Goal: Task Accomplishment & Management: Manage account settings

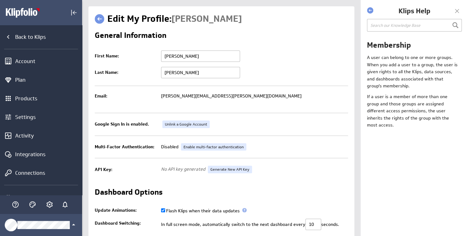
scroll to position [101, 0]
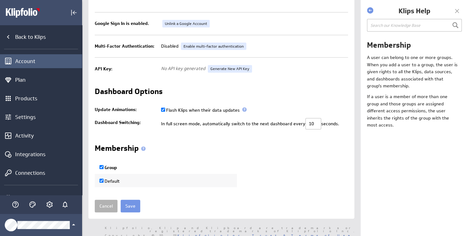
click at [27, 54] on div "Account" at bounding box center [41, 61] width 82 height 14
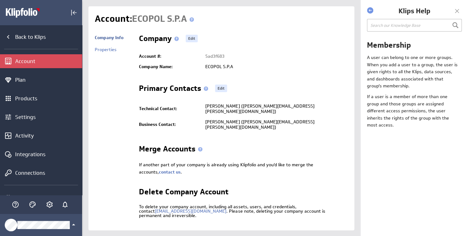
click at [151, 188] on h2 "Delete Company Account" at bounding box center [184, 193] width 90 height 10
click at [27, 99] on div "Products" at bounding box center [47, 98] width 65 height 7
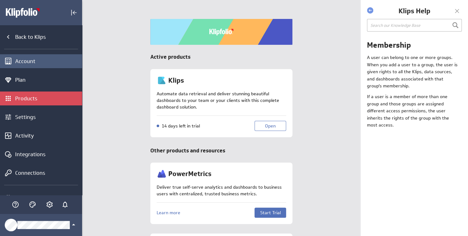
click at [25, 63] on div "Account" at bounding box center [47, 61] width 65 height 7
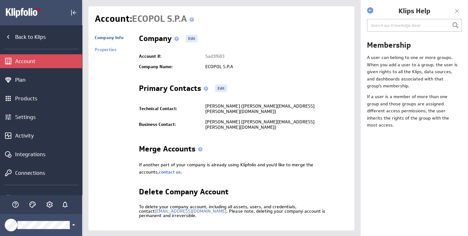
click at [28, 62] on div "Account" at bounding box center [47, 61] width 65 height 7
click at [30, 81] on div "Plan" at bounding box center [47, 79] width 65 height 7
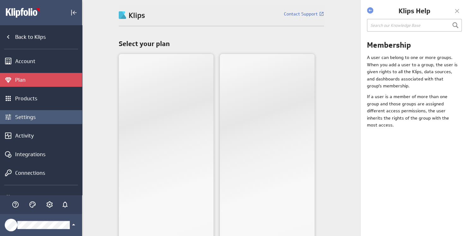
click at [33, 116] on div "Settings" at bounding box center [47, 117] width 65 height 7
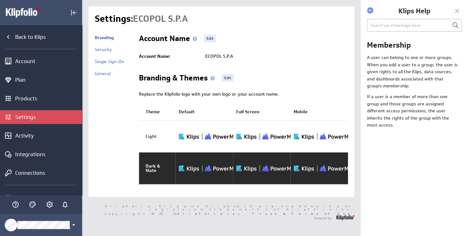
click at [189, 168] on img at bounding box center [214, 168] width 70 height 9
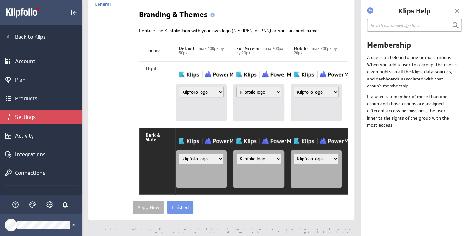
scroll to position [71, 0]
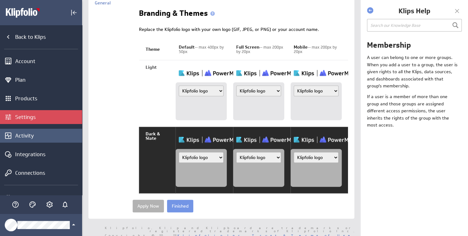
click at [44, 138] on div "Activity" at bounding box center [47, 135] width 65 height 7
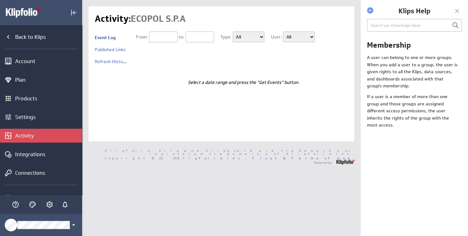
type input "[DATE]"
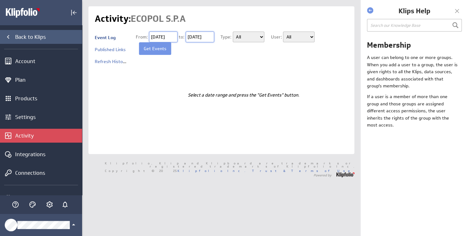
click at [8, 37] on icon "Back to Klips" at bounding box center [8, 37] width 8 height 8
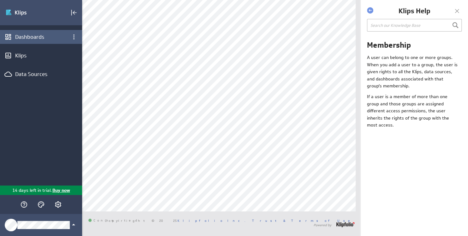
click at [42, 37] on div "Dashboards" at bounding box center [41, 36] width 52 height 7
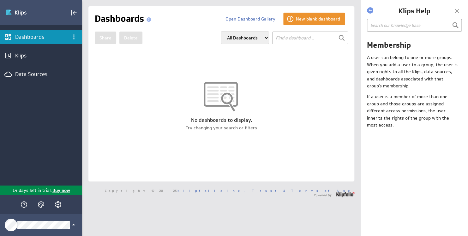
click at [243, 35] on select "All Dashboards My Dashboards Group: Default" at bounding box center [245, 38] width 48 height 13
select select "my"
click at [221, 32] on select "All Dashboards My Dashboards Group: Default" at bounding box center [245, 38] width 48 height 13
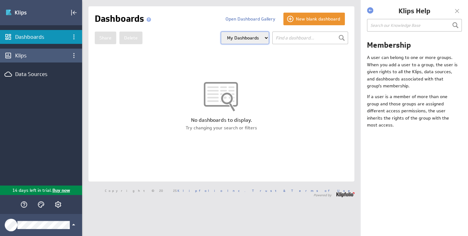
click at [21, 55] on div "Klips" at bounding box center [41, 55] width 52 height 7
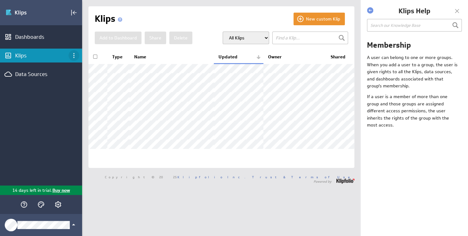
click at [72, 57] on icon "Klips menu" at bounding box center [74, 56] width 8 height 8
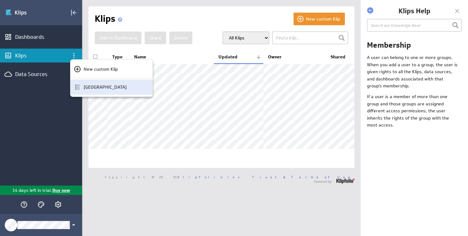
click at [106, 90] on p "[GEOGRAPHIC_DATA]" at bounding box center [105, 87] width 43 height 7
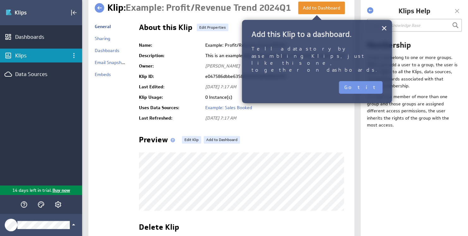
scroll to position [10, 0]
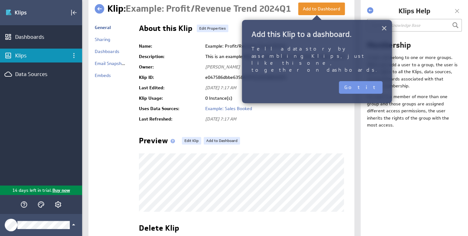
click at [381, 26] on button "×" at bounding box center [384, 28] width 6 height 13
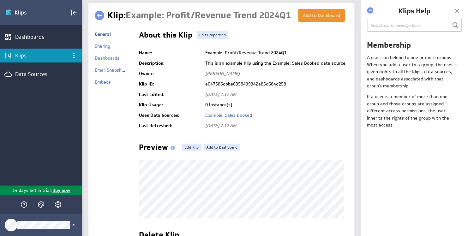
scroll to position [0, 0]
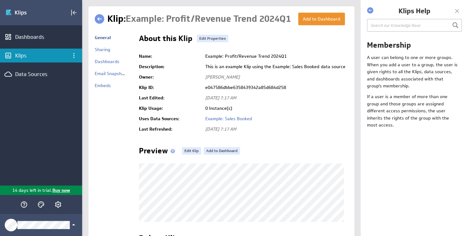
click at [54, 54] on div "Klips" at bounding box center [41, 55] width 52 height 7
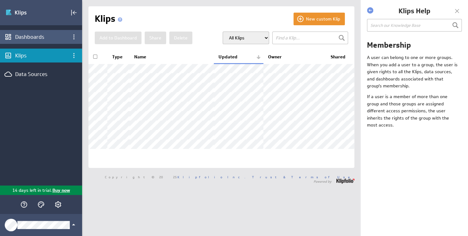
click at [30, 33] on div "Dashboards" at bounding box center [41, 36] width 52 height 7
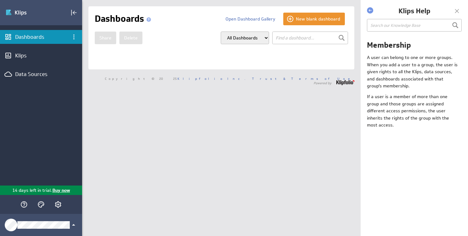
select select "my"
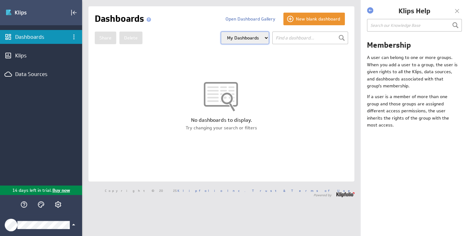
click at [77, 225] on icon "Klipfolio Account" at bounding box center [74, 225] width 8 height 8
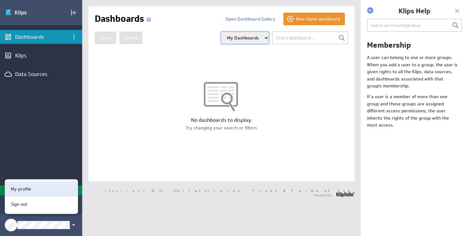
click at [48, 185] on div "My profile" at bounding box center [41, 189] width 73 height 15
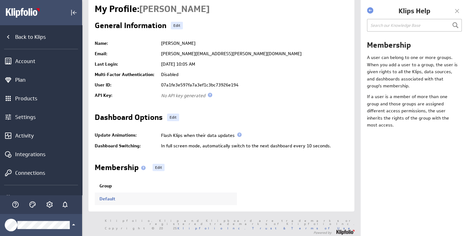
scroll to position [15, 0]
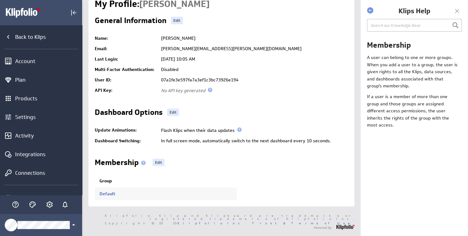
click at [123, 195] on td "Default" at bounding box center [166, 194] width 142 height 13
click at [125, 184] on th "Group" at bounding box center [166, 181] width 142 height 13
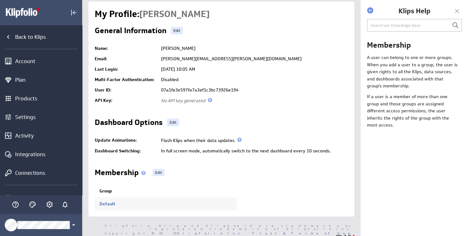
scroll to position [0, 0]
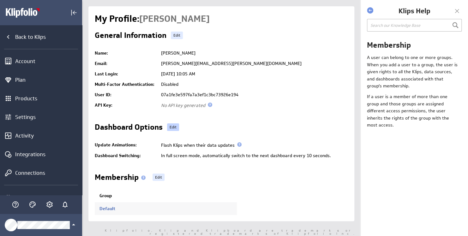
click at [178, 129] on link "Edit" at bounding box center [173, 128] width 12 height 8
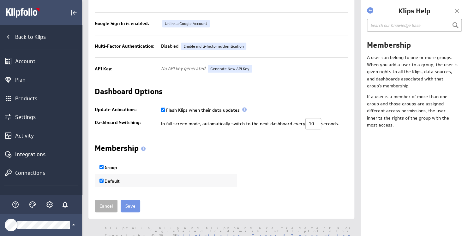
click at [130, 184] on td "Default" at bounding box center [166, 180] width 142 height 13
click at [115, 167] on label "Group" at bounding box center [109, 168] width 18 height 6
click at [104, 167] on input "Group" at bounding box center [102, 167] width 4 height 4
checkbox input "false"
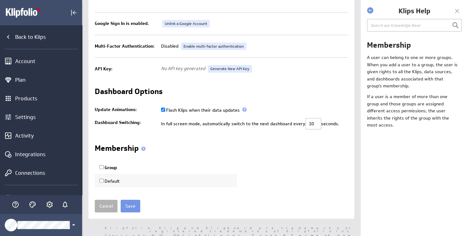
click at [115, 167] on label "Group" at bounding box center [109, 168] width 18 height 6
click at [104, 167] on input "Group" at bounding box center [102, 167] width 4 height 4
checkbox input "true"
click at [113, 169] on label "Group" at bounding box center [109, 168] width 18 height 6
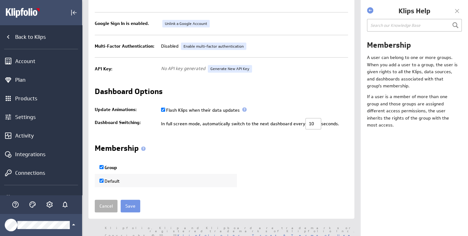
click at [104, 169] on input "Group" at bounding box center [102, 167] width 4 height 4
checkbox input "false"
click at [129, 206] on input "Save" at bounding box center [131, 206] width 20 height 13
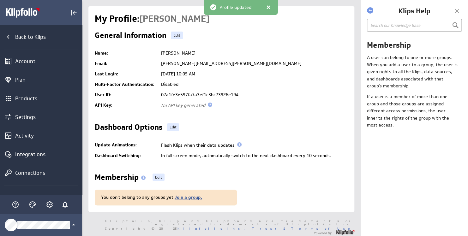
click at [194, 196] on link "Join a group." at bounding box center [188, 198] width 27 height 6
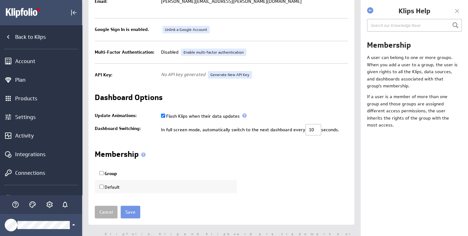
scroll to position [101, 0]
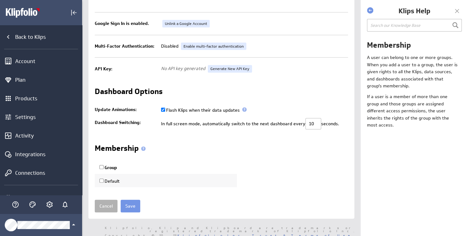
click at [109, 171] on th "Group" at bounding box center [166, 167] width 142 height 13
click at [110, 167] on label "Group" at bounding box center [109, 168] width 18 height 6
click at [104, 167] on input "Group" at bounding box center [102, 167] width 4 height 4
checkbox input "true"
click at [110, 180] on label "Default" at bounding box center [110, 181] width 20 height 6
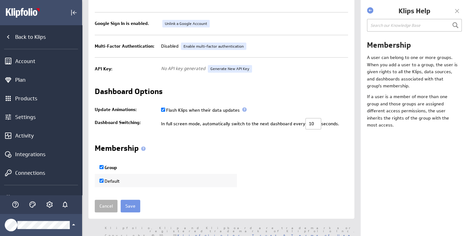
click at [104, 180] on input "Default" at bounding box center [102, 181] width 4 height 4
checkbox input "false"
click at [113, 169] on label "Group" at bounding box center [109, 168] width 18 height 6
click at [104, 169] on input "Group" at bounding box center [102, 167] width 4 height 4
checkbox input "true"
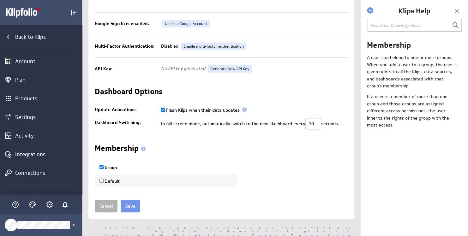
checkbox input "true"
click at [127, 207] on input "Save" at bounding box center [131, 206] width 20 height 13
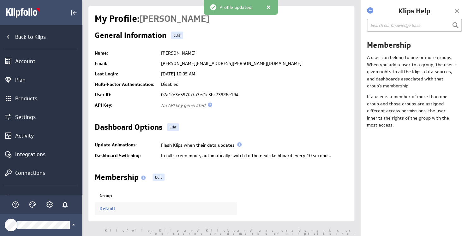
scroll to position [15, 0]
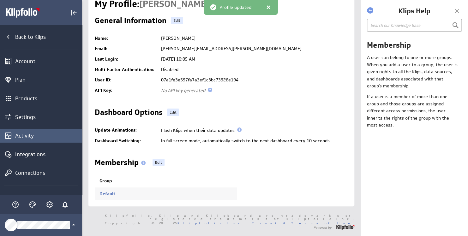
click at [44, 135] on div "Activity" at bounding box center [47, 135] width 65 height 7
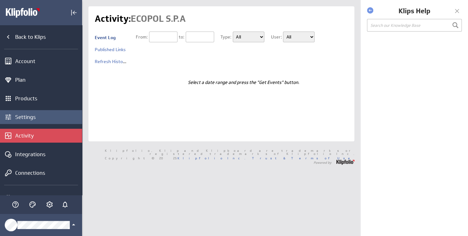
type input "[DATE]"
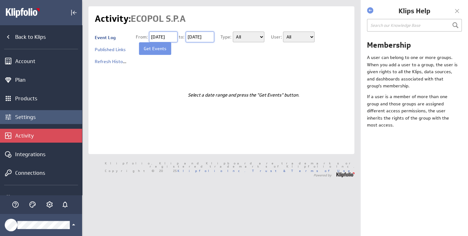
click at [35, 118] on div "Settings" at bounding box center [47, 117] width 65 height 7
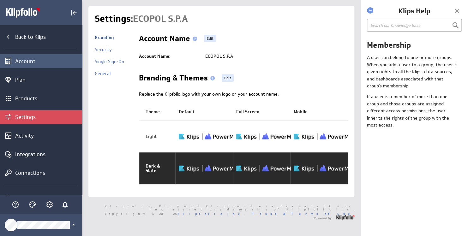
click at [24, 62] on div "Account" at bounding box center [47, 61] width 65 height 7
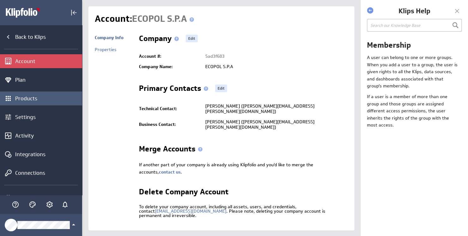
click at [39, 100] on div "Products" at bounding box center [47, 98] width 65 height 7
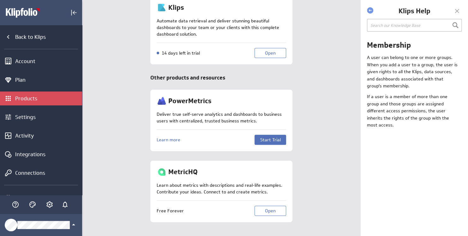
scroll to position [89, 0]
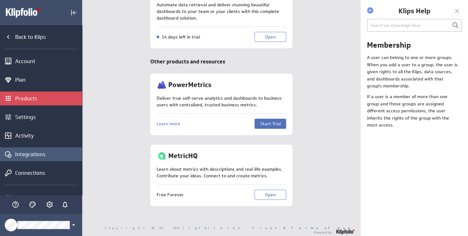
click at [23, 154] on div "Integrations" at bounding box center [47, 154] width 65 height 7
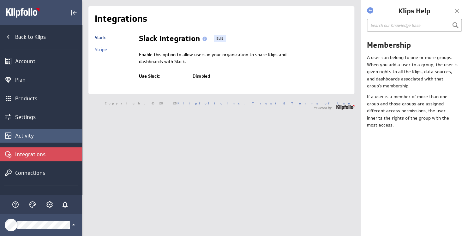
click at [39, 135] on div "Activity" at bounding box center [47, 135] width 65 height 7
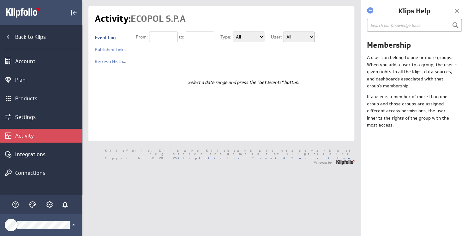
type input "[DATE]"
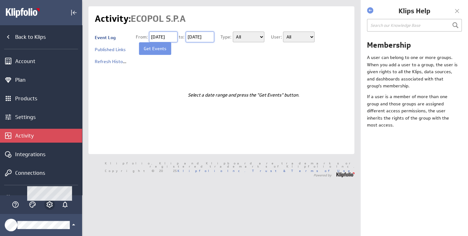
click at [46, 206] on icon "Account and settings" at bounding box center [50, 205] width 8 height 8
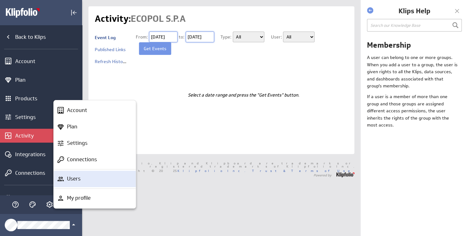
click at [93, 178] on div "Users" at bounding box center [97, 179] width 66 height 8
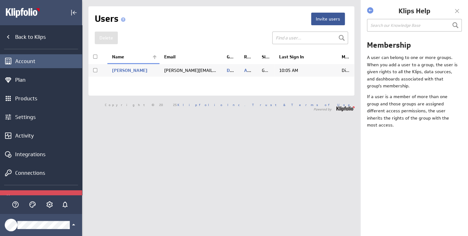
click at [35, 60] on div "Account" at bounding box center [47, 61] width 65 height 7
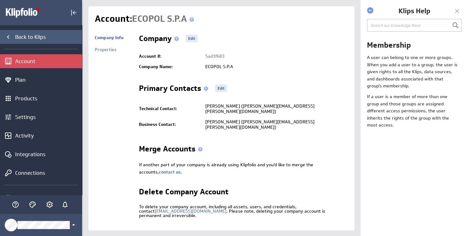
click at [8, 33] on div "Back to Klips" at bounding box center [41, 37] width 82 height 14
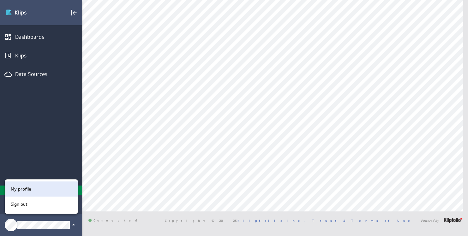
click at [22, 187] on p "My profile" at bounding box center [21, 189] width 21 height 7
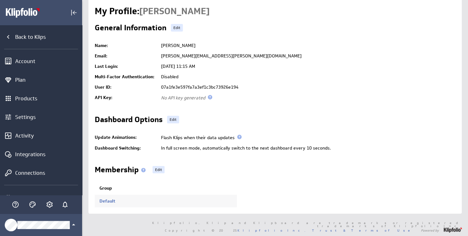
scroll to position [15, 0]
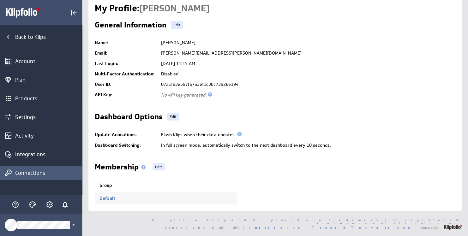
click at [41, 176] on div "Connections" at bounding box center [47, 173] width 65 height 7
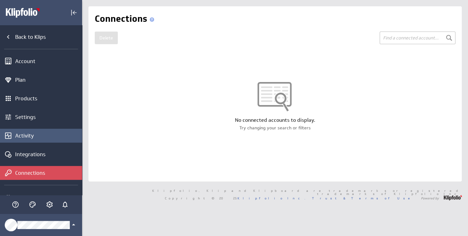
click at [46, 133] on div "Activity" at bounding box center [47, 135] width 65 height 7
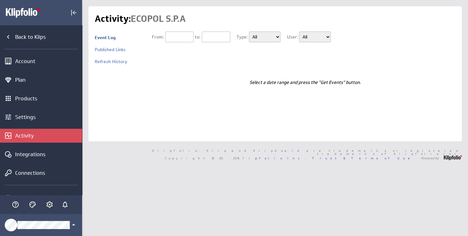
type input "[DATE]"
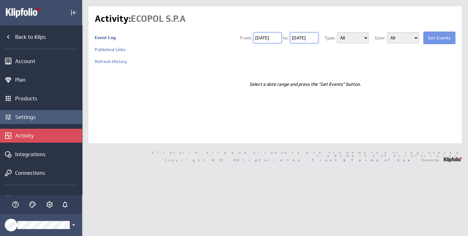
click at [51, 114] on div "Settings" at bounding box center [47, 117] width 65 height 7
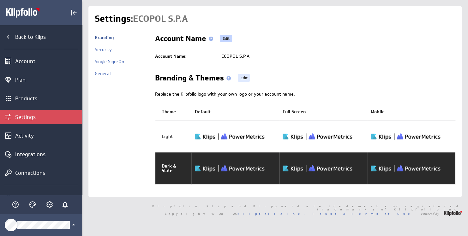
click at [225, 38] on link "Edit" at bounding box center [226, 39] width 12 height 8
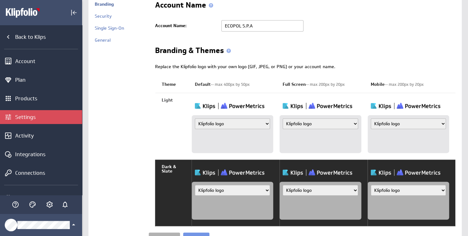
click at [252, 22] on input "ECOPOL S.P.A" at bounding box center [262, 25] width 82 height 11
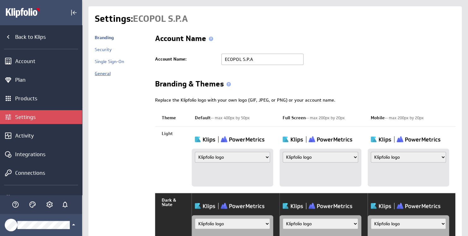
click at [105, 73] on link "General" at bounding box center [103, 74] width 16 height 6
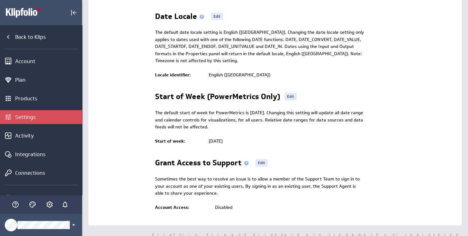
scroll to position [149, 0]
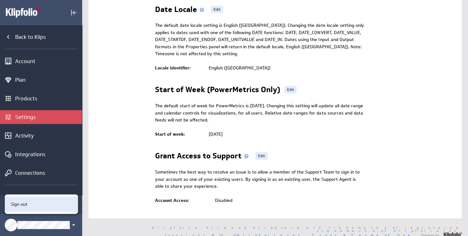
click at [26, 203] on p "Sign out" at bounding box center [19, 204] width 17 height 7
